Goal: Communication & Community: Share content

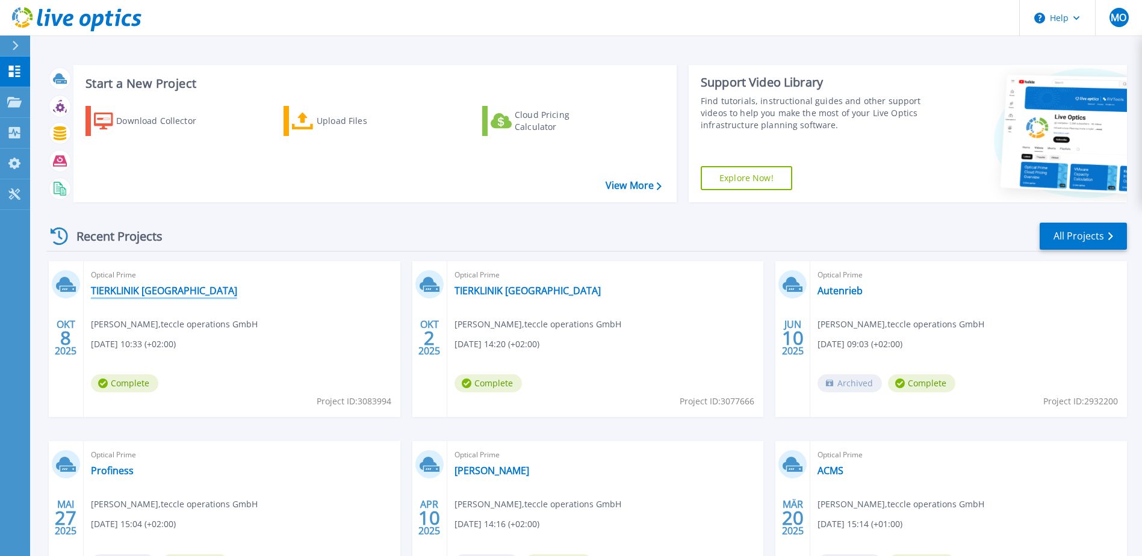
click at [143, 294] on link "TIERKLINIK Duisburg" at bounding box center [164, 291] width 146 height 12
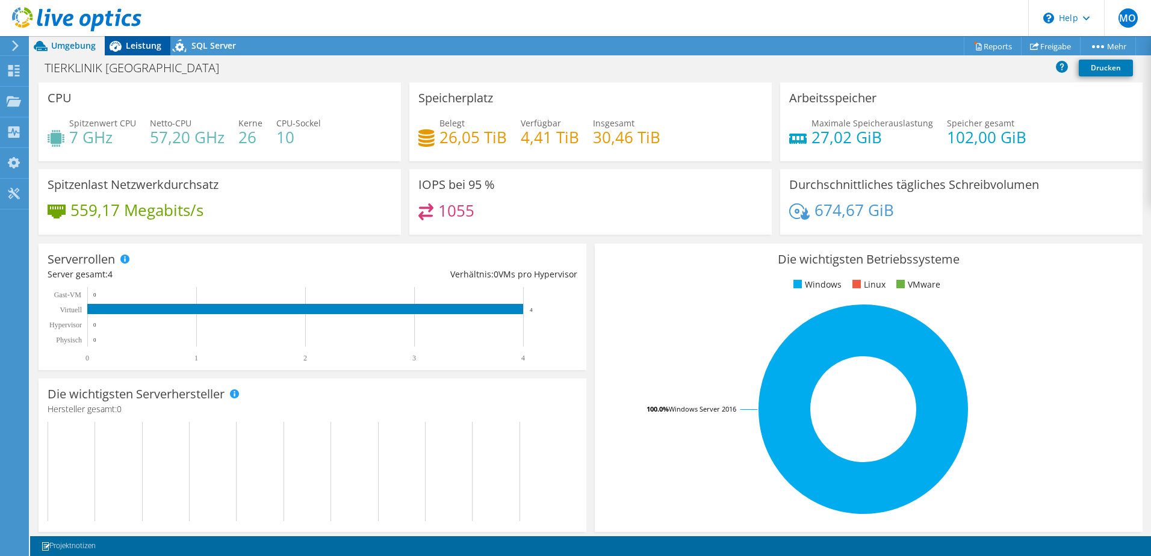
click at [147, 45] on span "Leistung" at bounding box center [144, 45] width 36 height 11
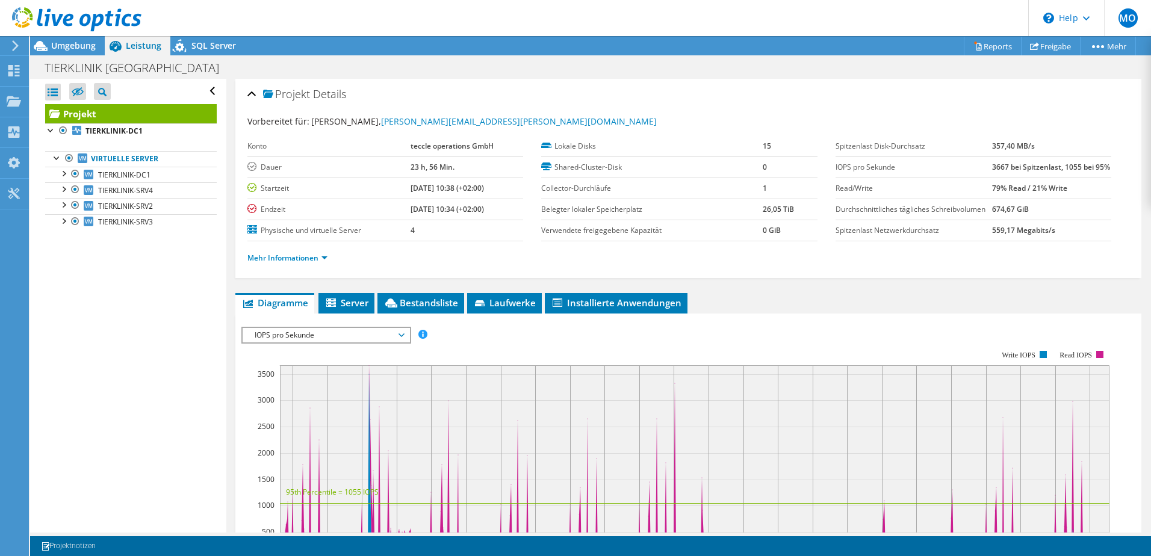
click at [33, 14] on icon at bounding box center [76, 19] width 129 height 25
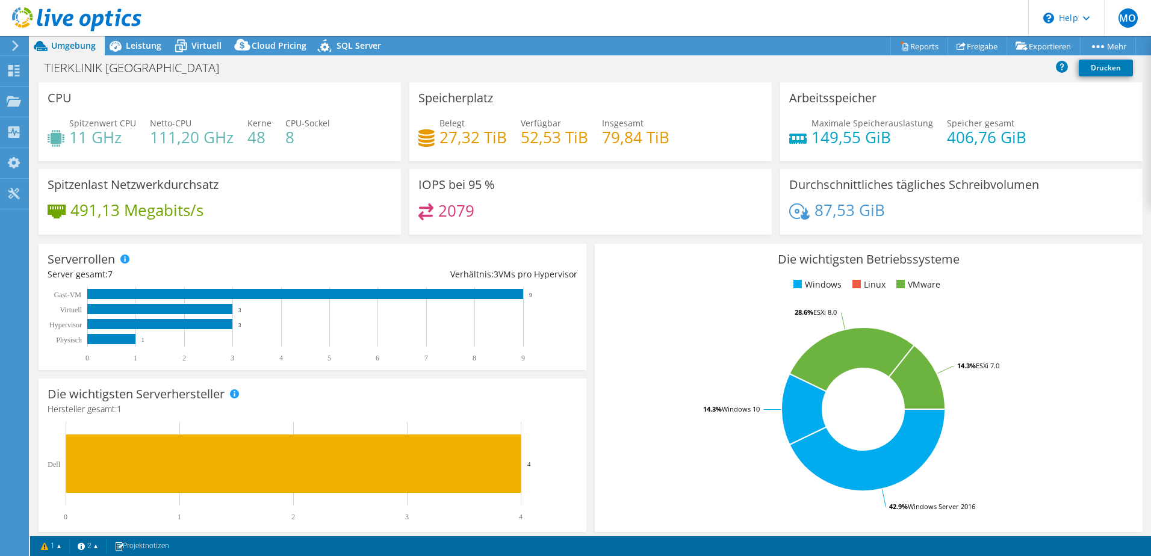
select select "USD"
click at [184, 41] on icon at bounding box center [180, 46] width 21 height 21
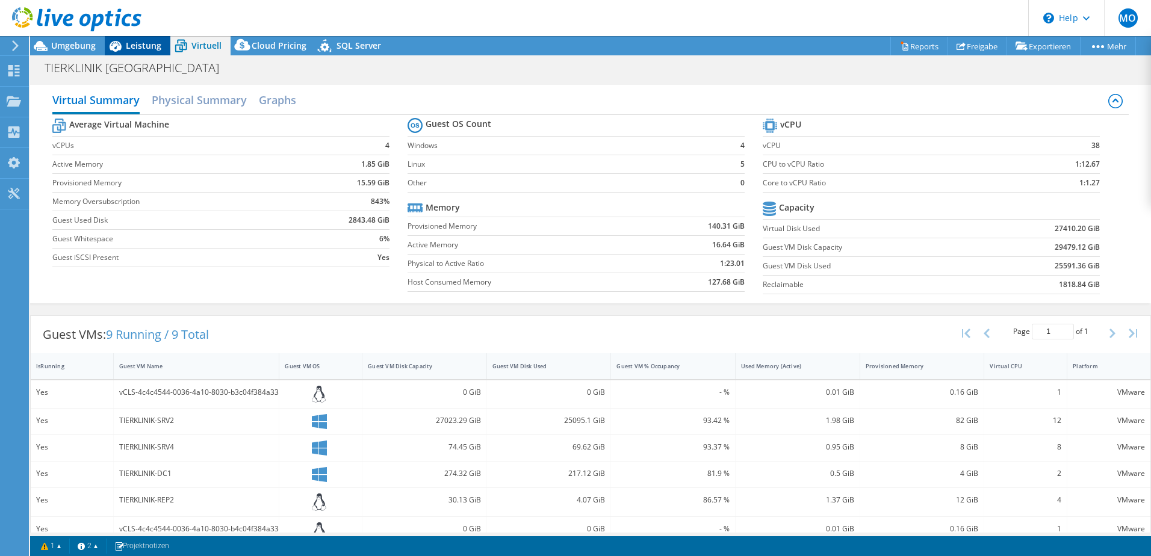
click at [143, 42] on span "Leistung" at bounding box center [144, 45] width 36 height 11
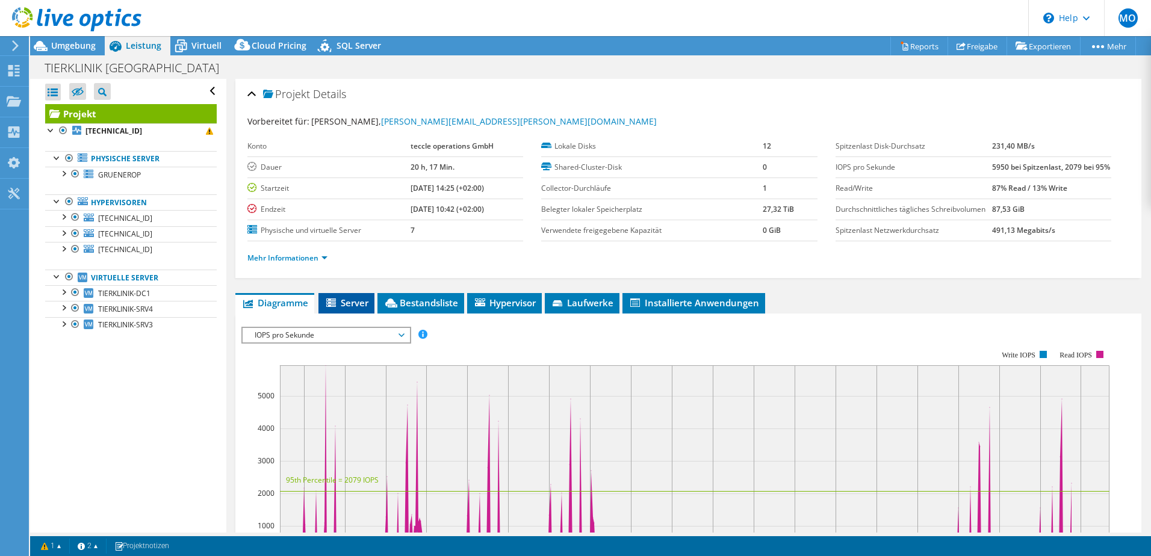
click at [368, 314] on li "Server" at bounding box center [346, 303] width 56 height 20
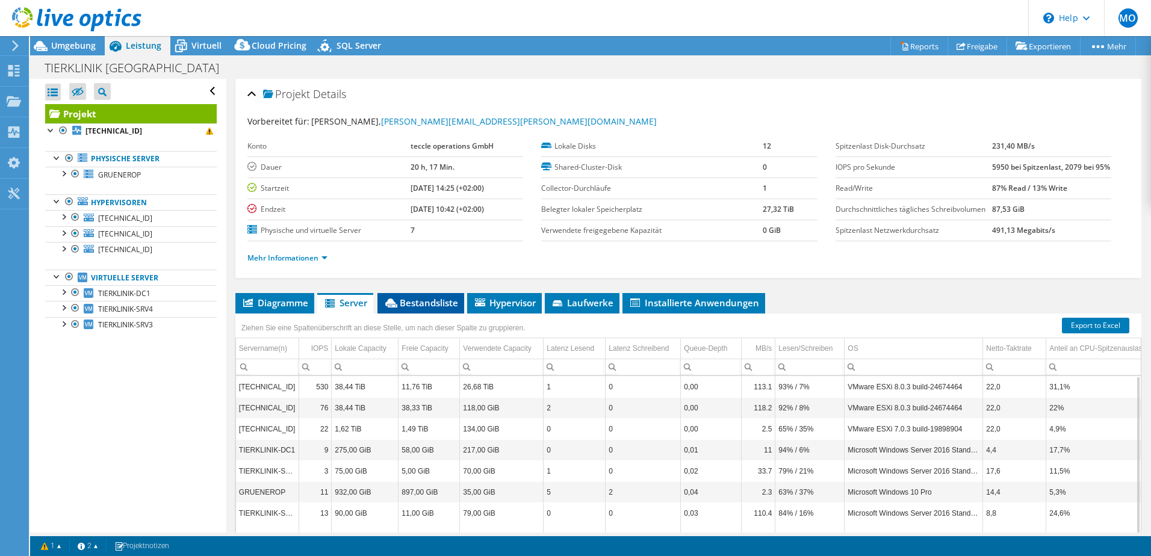
click at [438, 309] on span "Bestandsliste" at bounding box center [420, 303] width 75 height 12
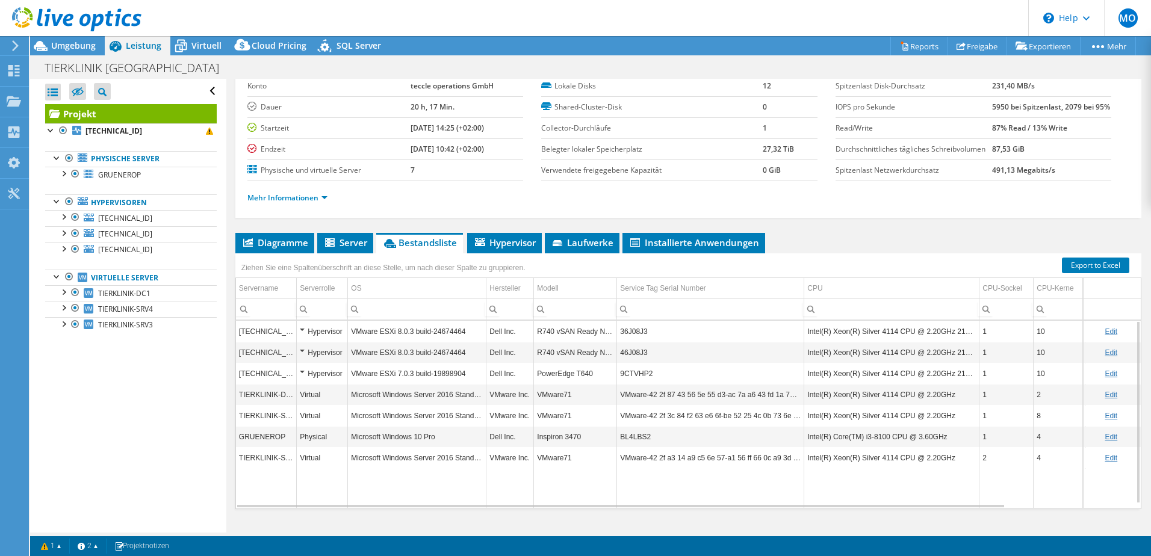
scroll to position [107, 0]
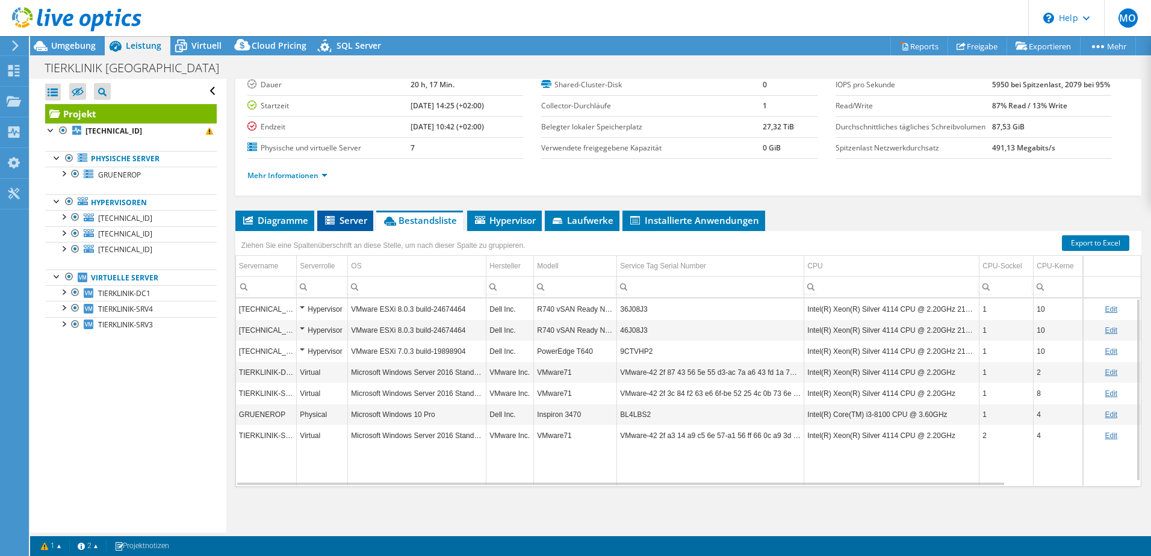
click at [342, 222] on span "Server" at bounding box center [345, 220] width 44 height 12
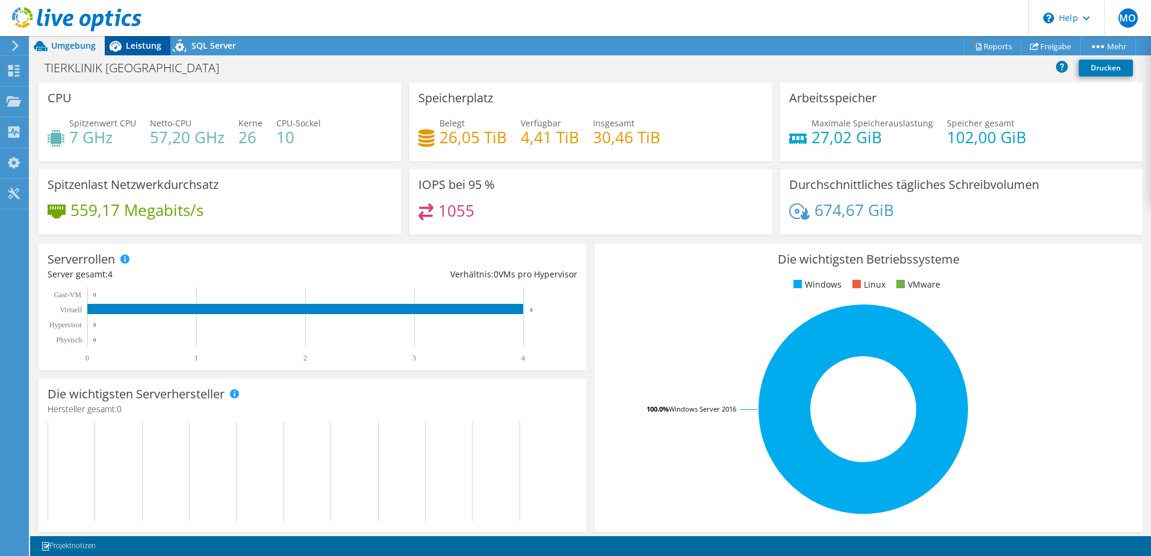
click at [146, 50] on span "Leistung" at bounding box center [144, 45] width 36 height 11
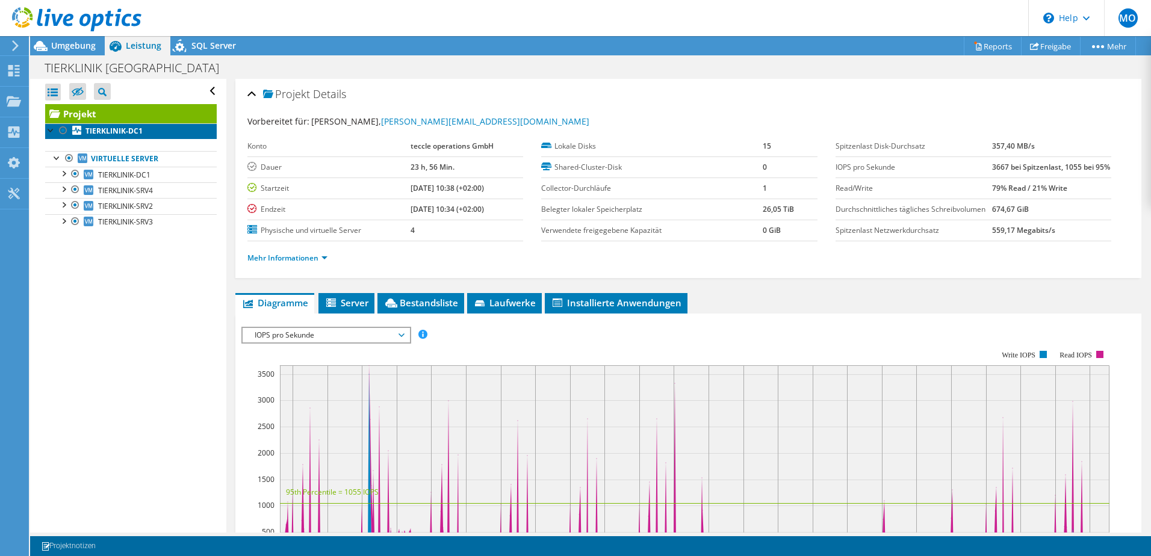
click at [138, 129] on b "TIERKLINIK-DC1" at bounding box center [113, 131] width 57 height 10
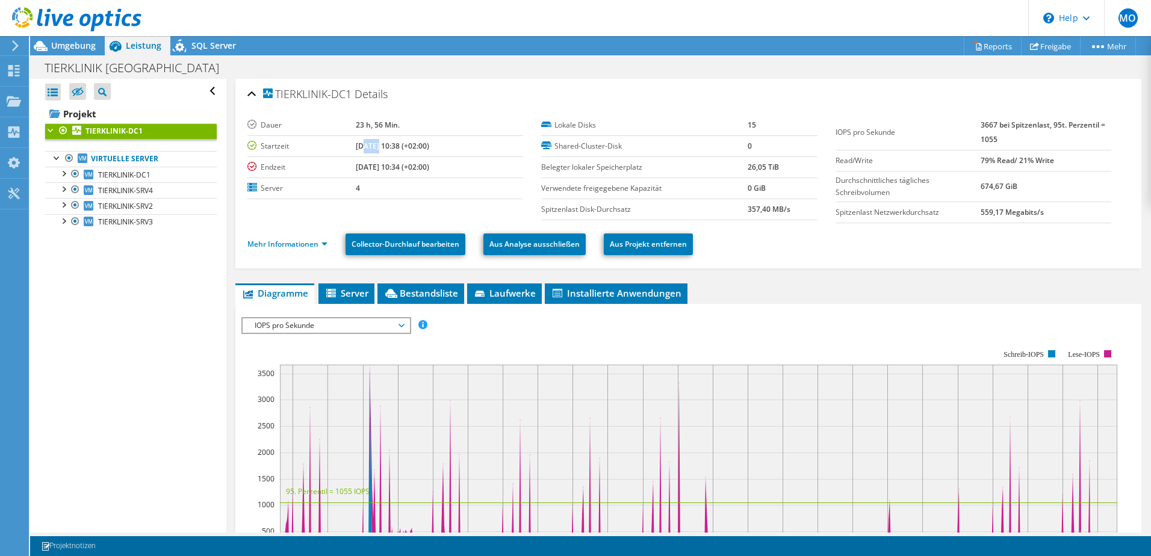
drag, startPoint x: 362, startPoint y: 146, endPoint x: 349, endPoint y: 144, distance: 12.7
click at [356, 144] on b "[DATE] 10:38 (+02:00)" at bounding box center [392, 146] width 73 height 10
drag, startPoint x: 349, startPoint y: 144, endPoint x: 408, endPoint y: 156, distance: 60.1
click at [408, 156] on td "[DATE] 10:38 (+02:00)" at bounding box center [439, 145] width 167 height 21
drag, startPoint x: 408, startPoint y: 156, endPoint x: 305, endPoint y: 184, distance: 107.2
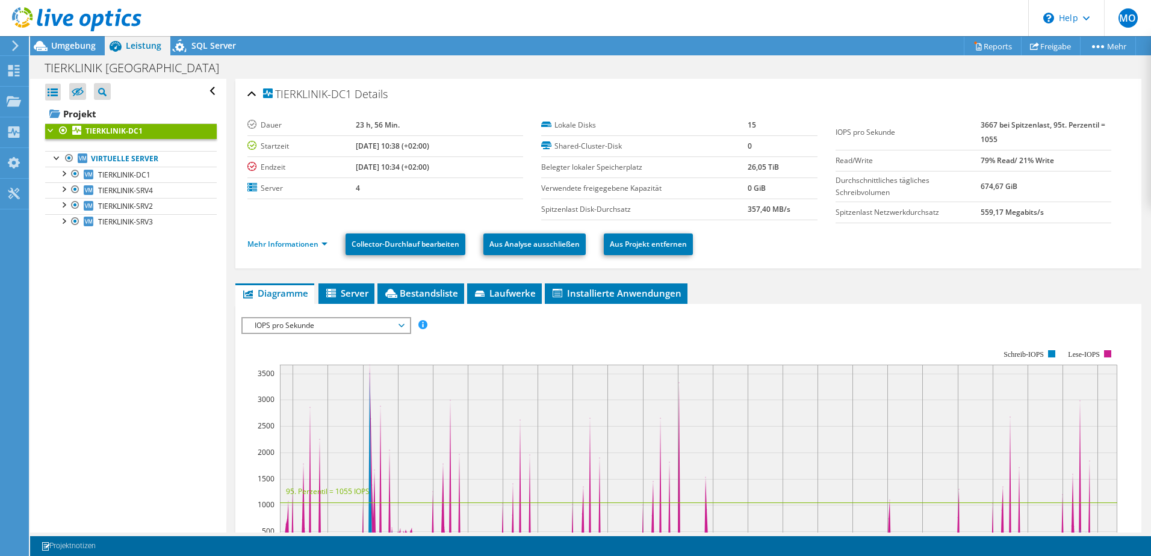
click at [305, 184] on label "Server" at bounding box center [301, 188] width 108 height 12
click at [1050, 45] on link "Freigabe" at bounding box center [1051, 46] width 60 height 19
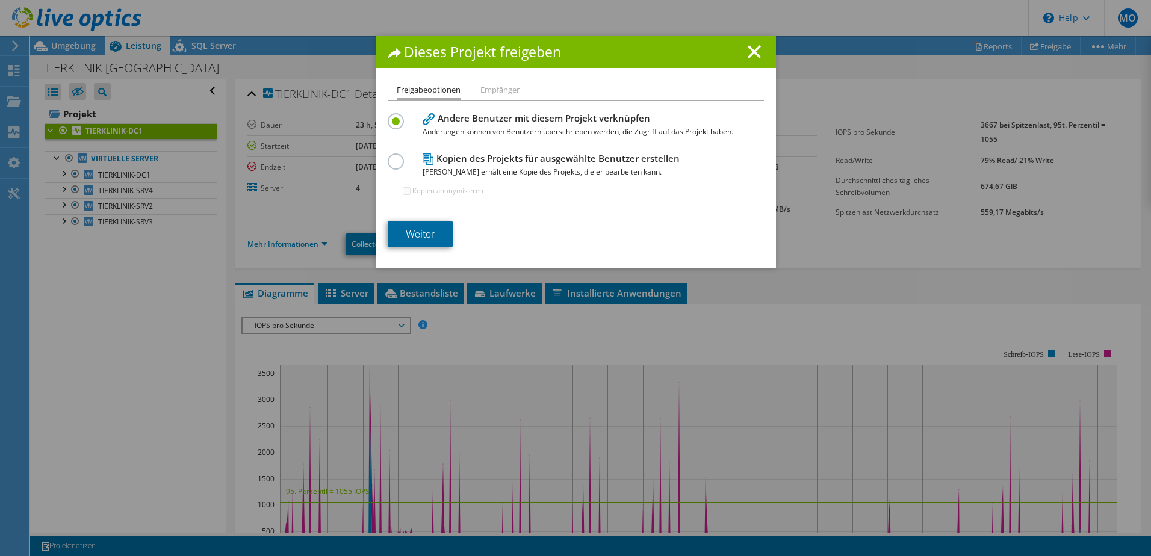
click at [403, 237] on link "Weiter" at bounding box center [420, 234] width 65 height 26
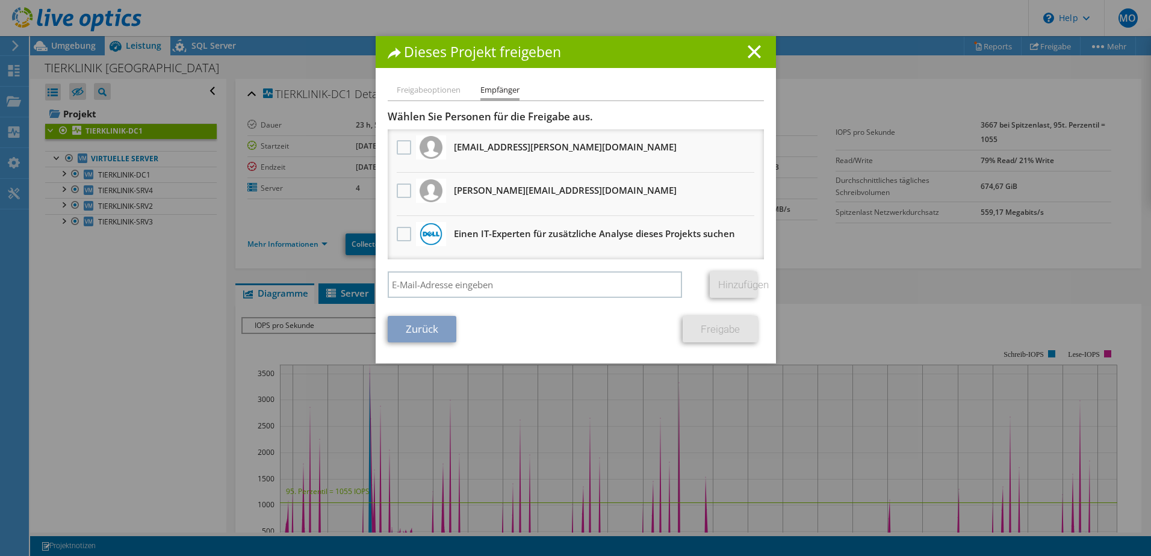
click at [510, 148] on h3 "Marc.Bettenhausen@bluvo.de Erhält eine anonyme Kopie" at bounding box center [565, 146] width 223 height 19
click at [401, 143] on label at bounding box center [405, 147] width 17 height 14
click at [0, 0] on input "checkbox" at bounding box center [0, 0] width 0 height 0
click at [703, 321] on link "Freigabe" at bounding box center [720, 329] width 75 height 26
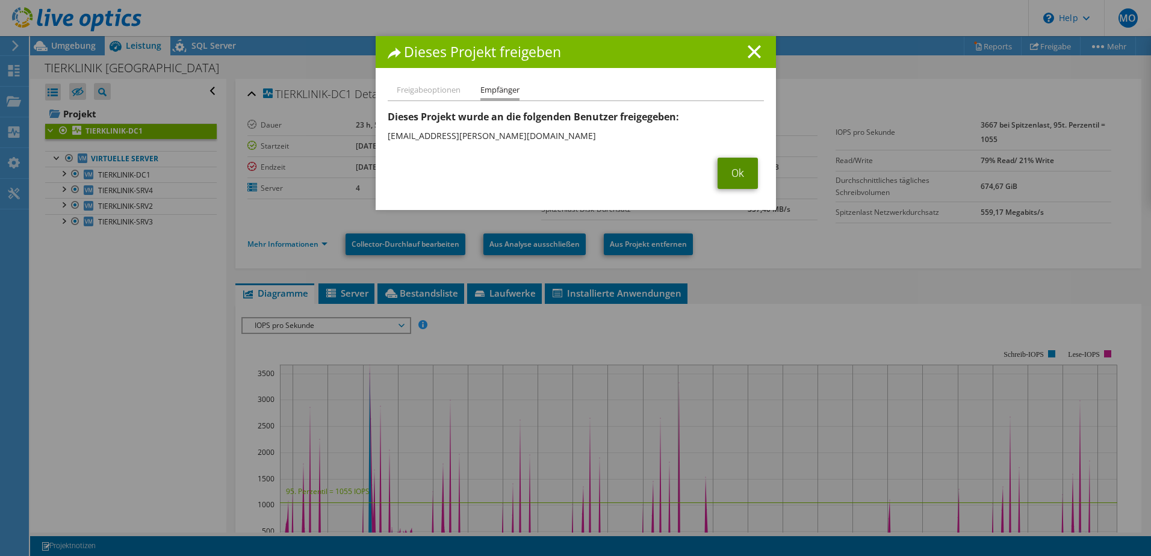
click at [745, 179] on link "Ok" at bounding box center [738, 173] width 40 height 31
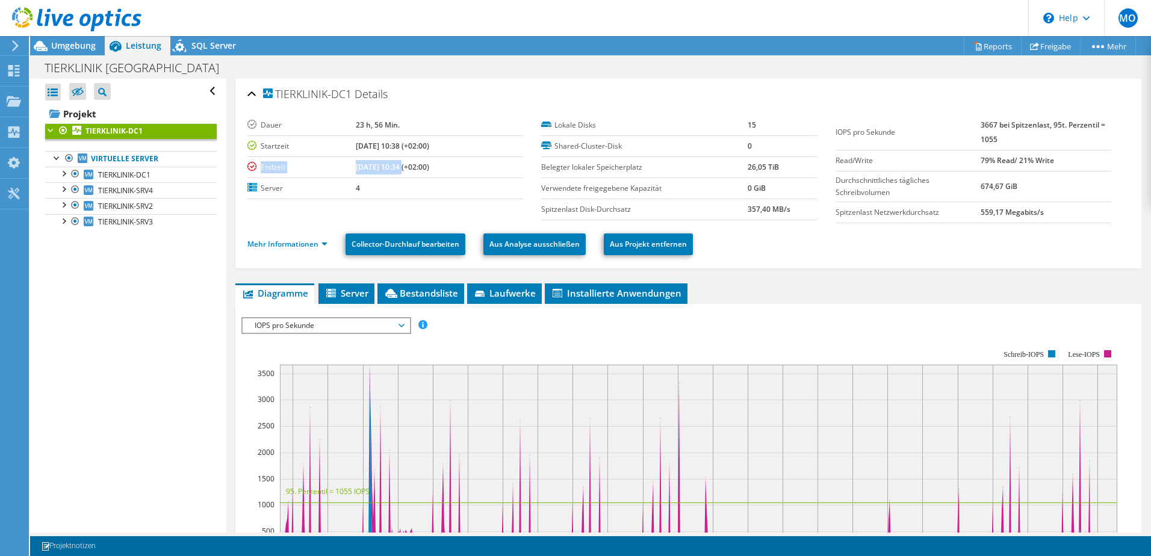
drag, startPoint x: 252, startPoint y: 165, endPoint x: 392, endPoint y: 164, distance: 139.7
click at [391, 164] on tr "Endzeit 10.09.2025, 10:34 (+02:00)" at bounding box center [385, 167] width 276 height 21
drag, startPoint x: 392, startPoint y: 164, endPoint x: 399, endPoint y: 184, distance: 20.9
click at [398, 184] on td "4" at bounding box center [439, 188] width 167 height 21
